Goal: Find contact information: Find contact information

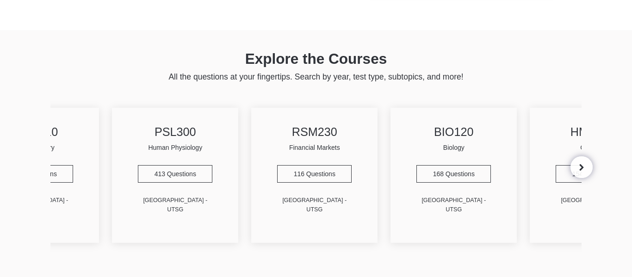
scroll to position [0, 363]
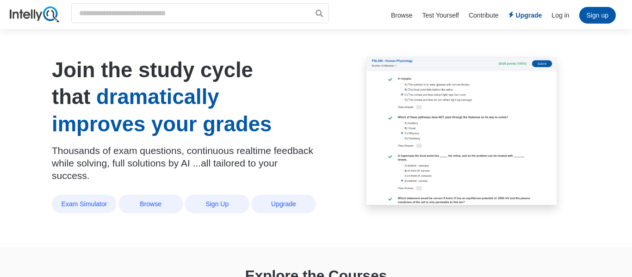
click at [401, 19] on li "Browse" at bounding box center [402, 15] width 22 height 9
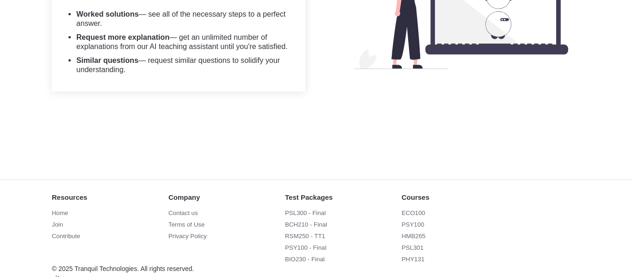
scroll to position [1131, 0]
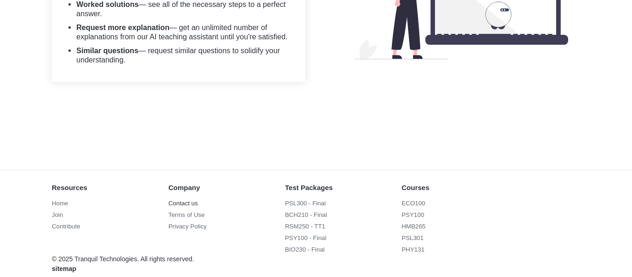
click at [182, 199] on link "Contact us" at bounding box center [200, 203] width 65 height 9
click at [180, 199] on link "Contact us" at bounding box center [200, 203] width 65 height 9
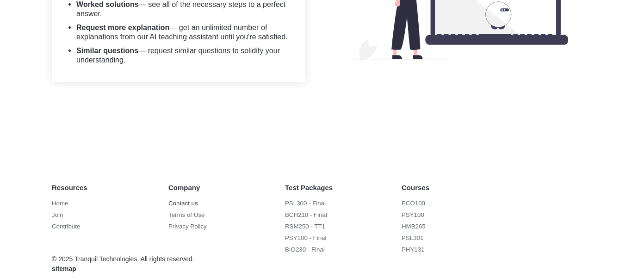
click at [183, 199] on link "Contact us" at bounding box center [200, 203] width 65 height 9
click at [150, 192] on div "Resources Home Join Contribute Company Contact us Terms of Use Privacy Policy T…" at bounding box center [316, 228] width 632 height 117
click at [184, 199] on link "Contact us" at bounding box center [200, 203] width 65 height 9
click at [185, 199] on link "Contact us" at bounding box center [200, 203] width 65 height 9
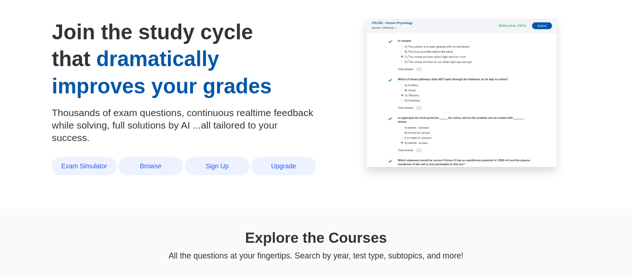
scroll to position [0, 0]
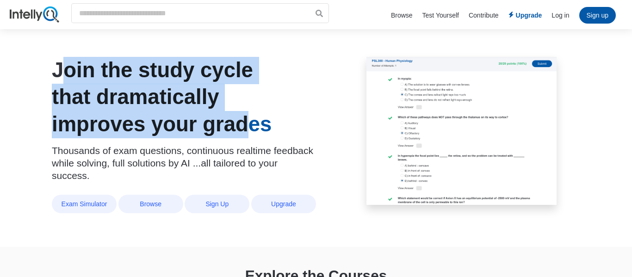
drag, startPoint x: 74, startPoint y: 76, endPoint x: 253, endPoint y: 135, distance: 188.2
click at [253, 135] on h1 "Join the study cycle that dramatically improves your grades" at bounding box center [171, 97] width 238 height 81
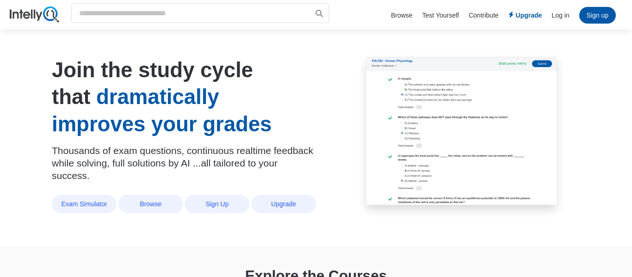
click at [305, 115] on div "Join the study cycle that dramatically improves your grades Thousands of exam q…" at bounding box center [184, 135] width 264 height 156
